Goal: Information Seeking & Learning: Learn about a topic

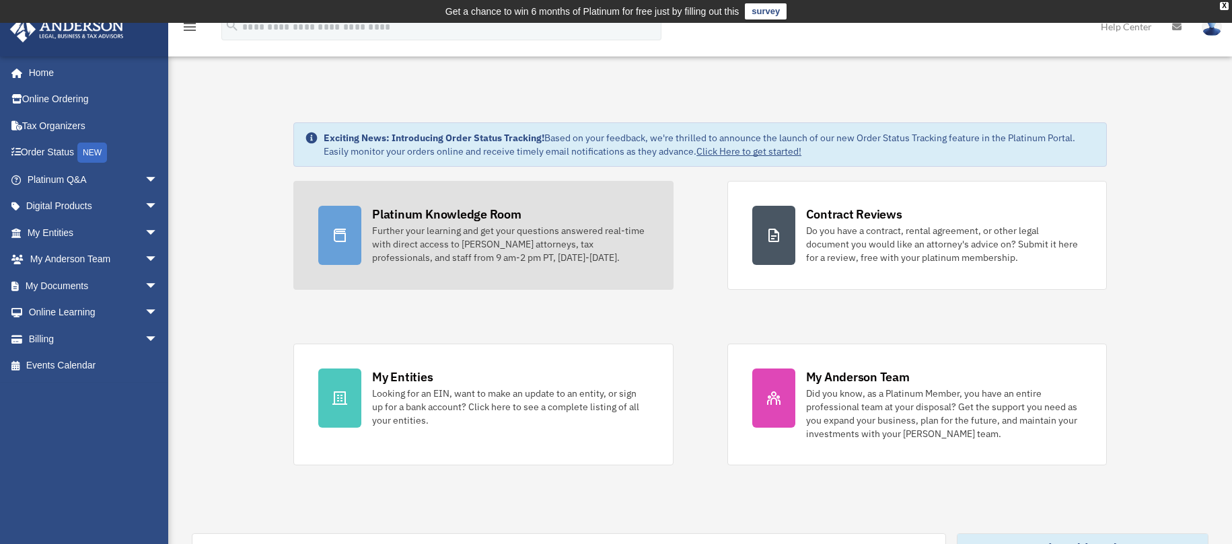
click at [515, 235] on div "Further your learning and get your questions answered real-time with direct acc…" at bounding box center [510, 244] width 276 height 40
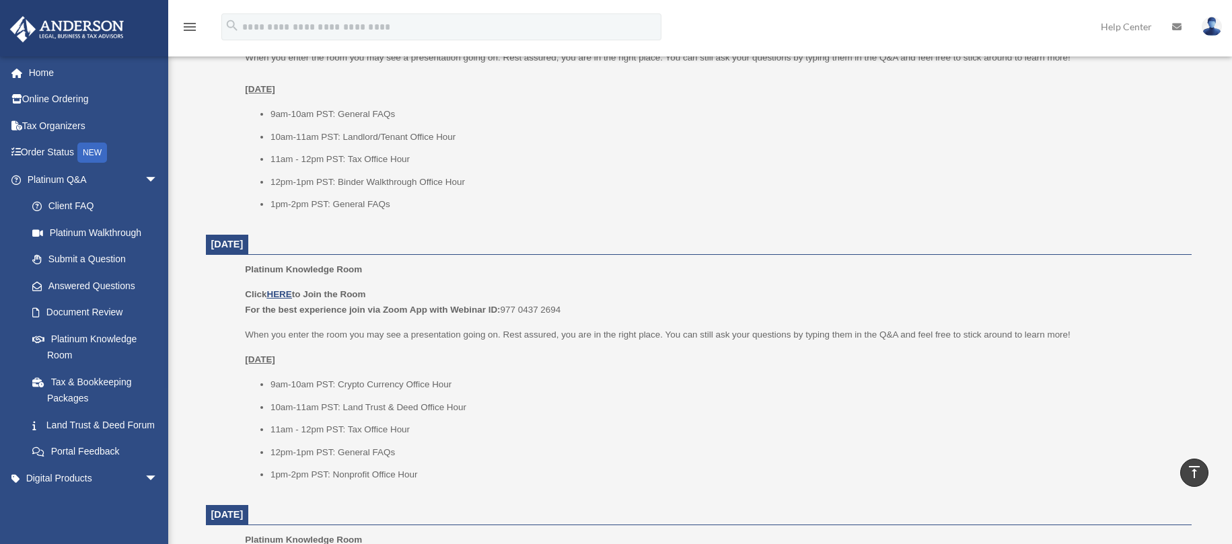
scroll to position [673, 0]
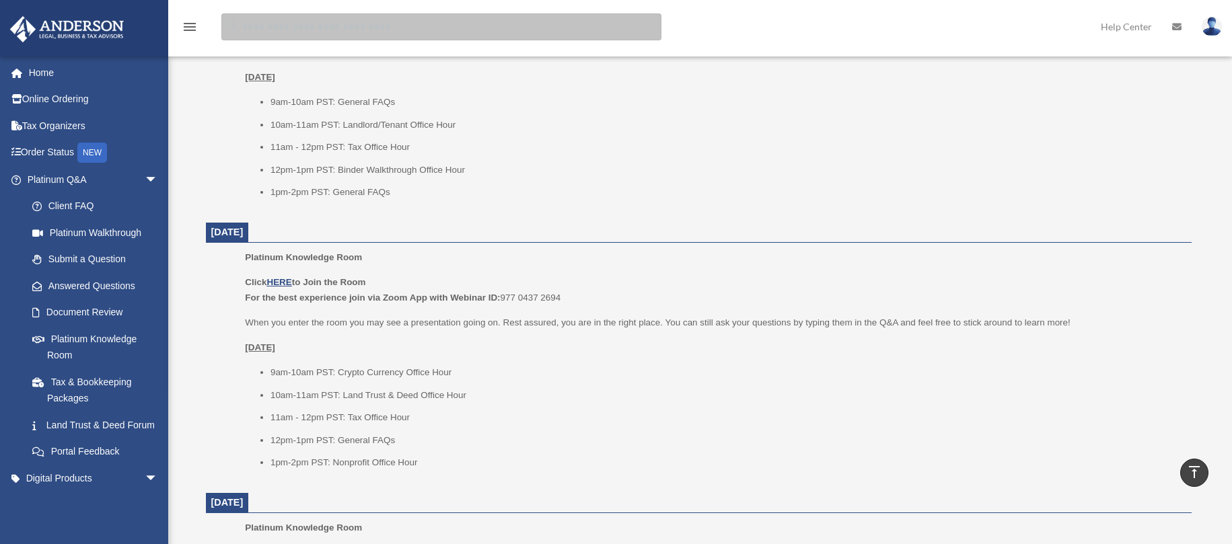
click at [244, 19] on input "search" at bounding box center [441, 26] width 440 height 27
type input "*****"
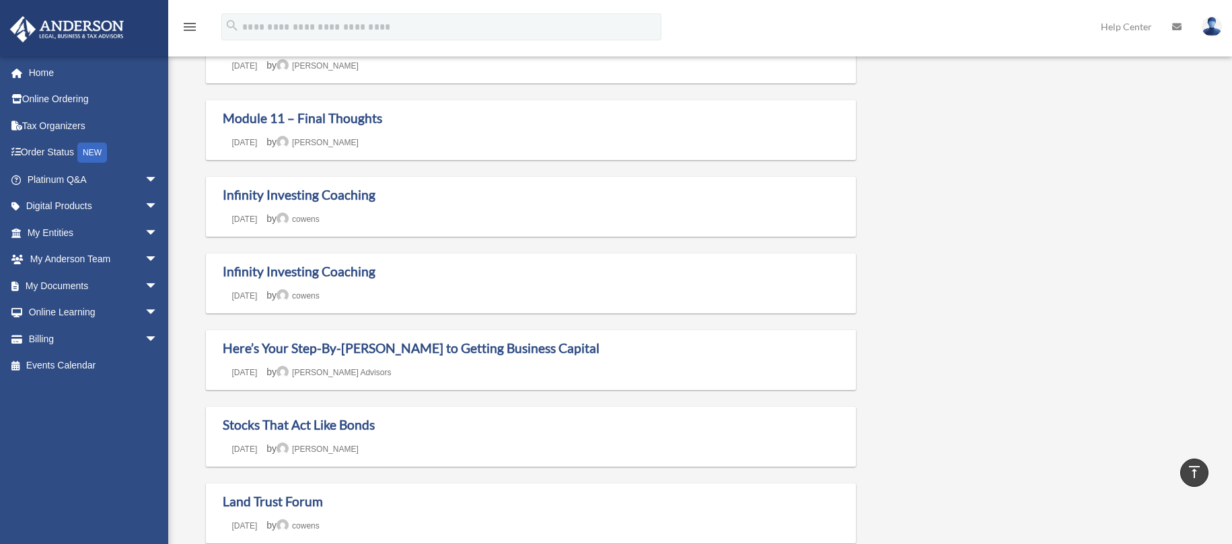
scroll to position [673, 0]
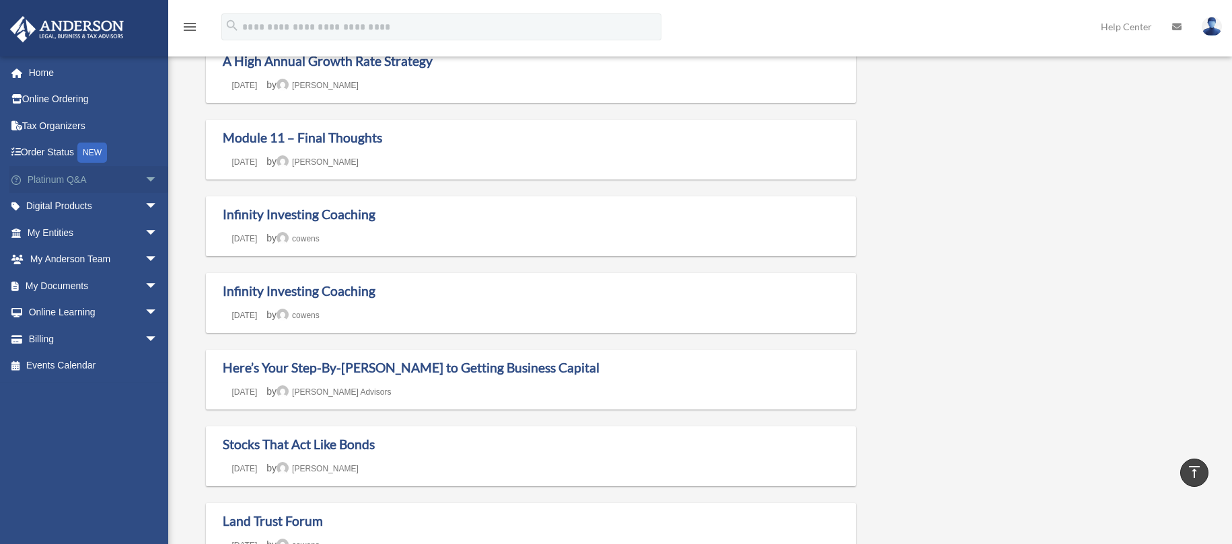
click at [59, 179] on link "Platinum Q&A arrow_drop_down" at bounding box center [93, 179] width 169 height 27
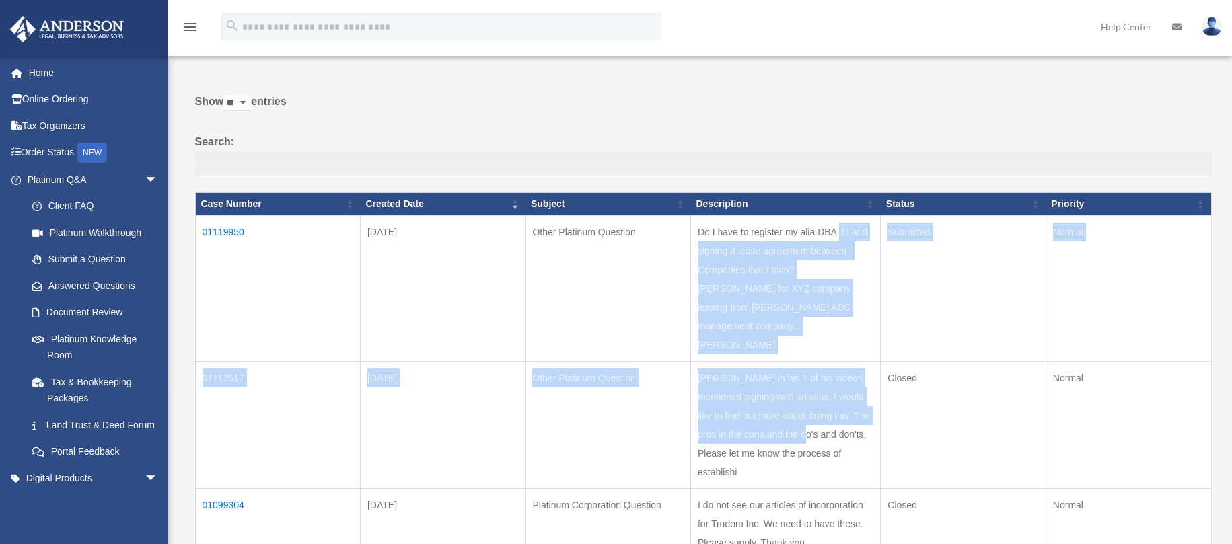
scroll to position [67, 0]
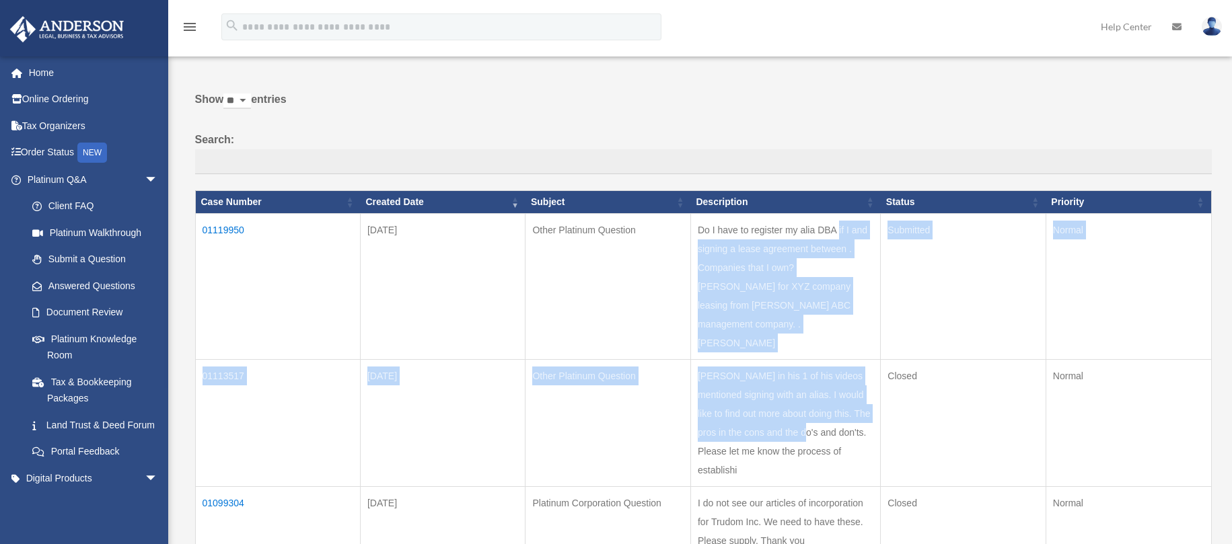
drag, startPoint x: 707, startPoint y: 298, endPoint x: 865, endPoint y: 326, distance: 160.5
click at [865, 326] on td "Do I have to register my alia DBA if I and signing a lease agreement between . …" at bounding box center [785, 287] width 190 height 146
copy td "Do I have to register my alia DBA if I and signing a lease agreement between . …"
click at [75, 260] on link "Submit a Question" at bounding box center [98, 259] width 159 height 27
click at [94, 343] on link "Platinum Knowledge Room" at bounding box center [98, 347] width 159 height 43
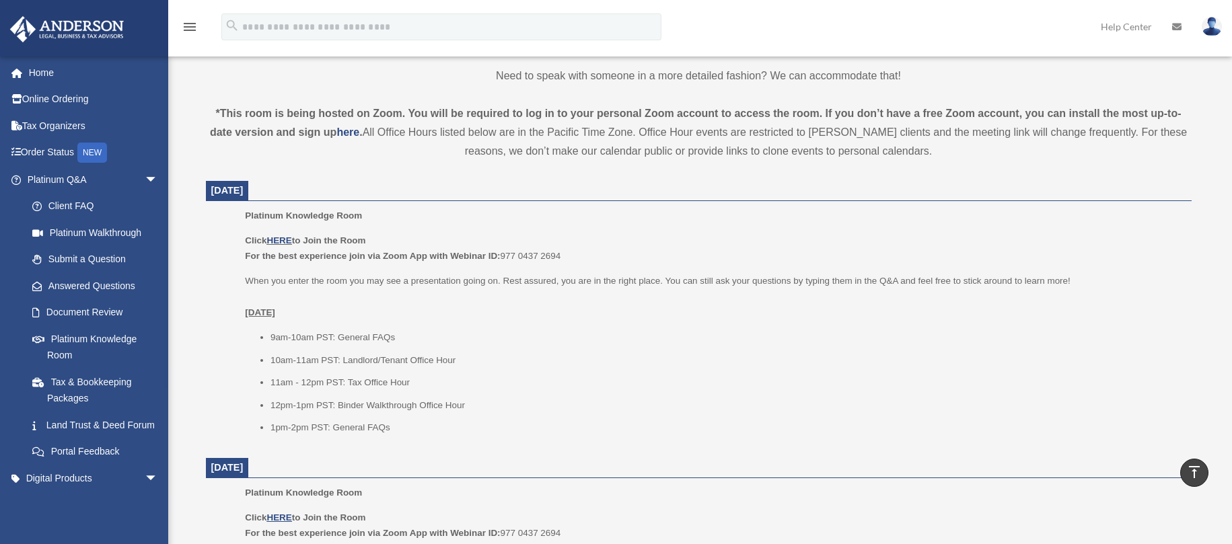
scroll to position [471, 0]
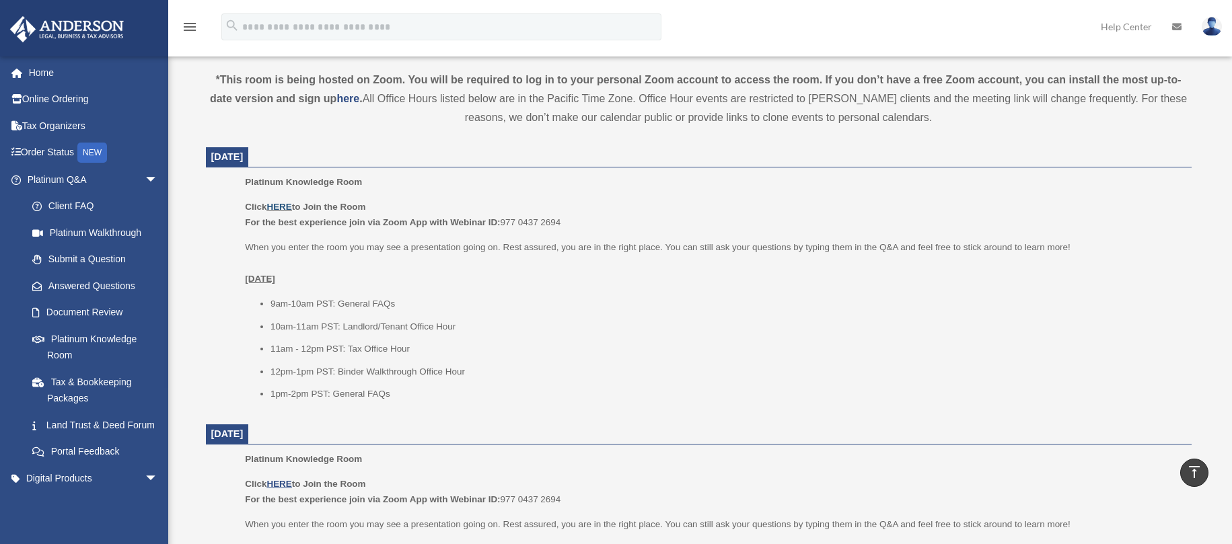
click at [274, 206] on link "HERE" at bounding box center [278, 207] width 25 height 10
